Goal: Task Accomplishment & Management: Manage account settings

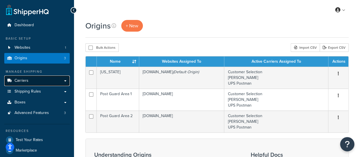
click at [22, 82] on span "Carriers" at bounding box center [22, 80] width 14 height 5
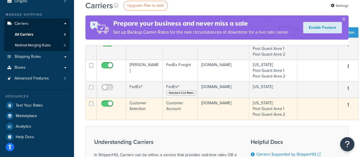
click at [141, 106] on td "Customer Selection" at bounding box center [144, 109] width 37 height 22
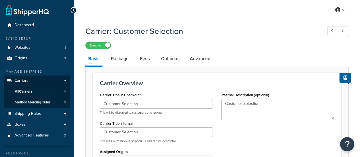
select select "customerAccount"
click at [120, 59] on link "Package" at bounding box center [119, 59] width 23 height 14
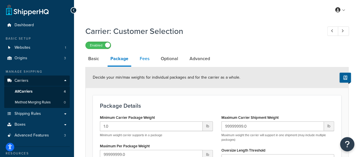
click at [145, 59] on link "Fees" at bounding box center [144, 59] width 15 height 14
select select "AFTER"
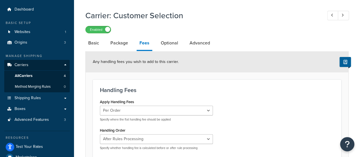
scroll to position [28, 0]
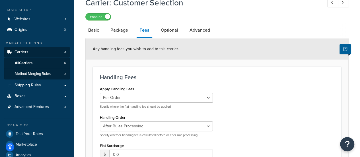
click at [185, 27] on li "Optional" at bounding box center [172, 30] width 29 height 14
click at [191, 29] on link "Advanced" at bounding box center [200, 30] width 26 height 14
select select "false"
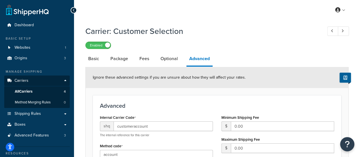
drag, startPoint x: 93, startPoint y: 60, endPoint x: 106, endPoint y: 57, distance: 13.7
click at [93, 59] on link "Basic" at bounding box center [93, 59] width 17 height 14
select select "customerAccount"
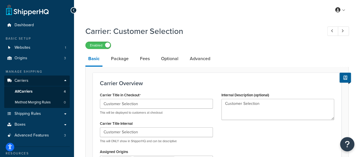
select select "false"
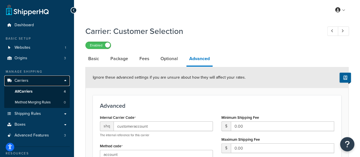
click at [30, 79] on link "Carriers" at bounding box center [36, 80] width 65 height 11
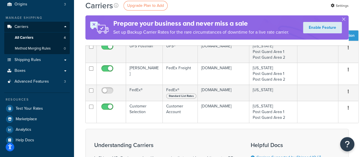
scroll to position [85, 0]
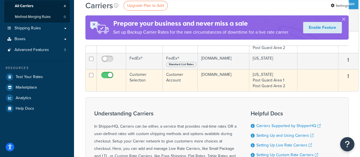
click at [139, 82] on td "Customer Selection" at bounding box center [144, 80] width 37 height 22
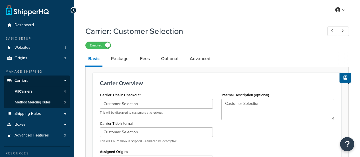
select select "customerAccount"
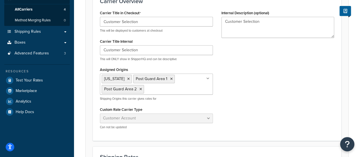
scroll to position [27, 0]
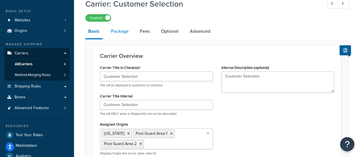
click at [117, 32] on link "Package" at bounding box center [119, 31] width 23 height 14
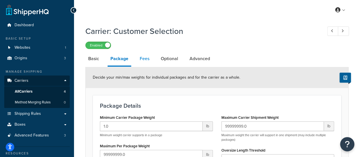
click at [143, 60] on link "Fees" at bounding box center [144, 59] width 15 height 14
select select "AFTER"
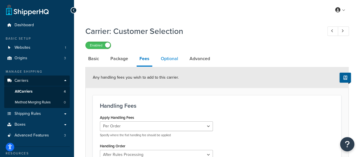
click at [166, 61] on link "Optional" at bounding box center [169, 59] width 23 height 14
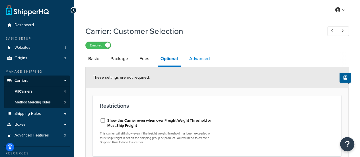
click at [197, 54] on link "Advanced" at bounding box center [199, 59] width 26 height 14
select select "false"
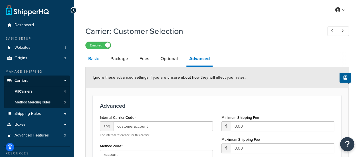
click at [97, 63] on link "Basic" at bounding box center [93, 59] width 17 height 14
select select "customerAccount"
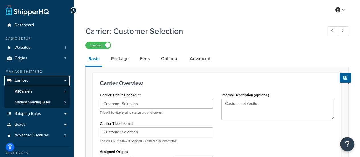
click at [28, 83] on link "Carriers" at bounding box center [36, 80] width 65 height 11
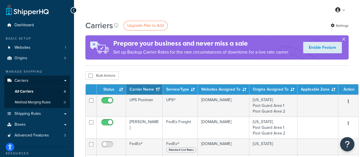
click at [344, 40] on button "button" at bounding box center [343, 40] width 1 height 1
